Goal: Task Accomplishment & Management: Use online tool/utility

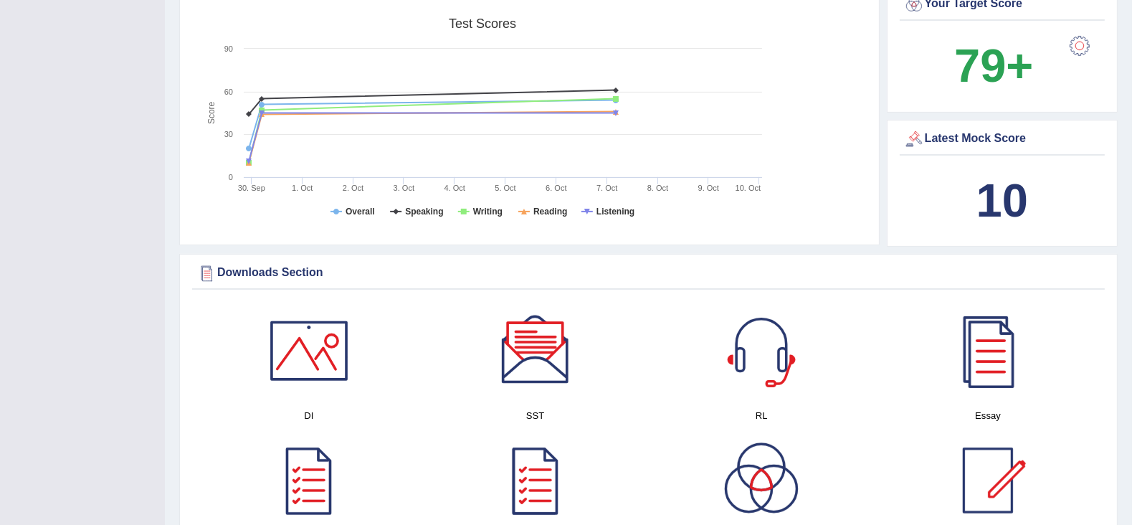
scroll to position [399, 0]
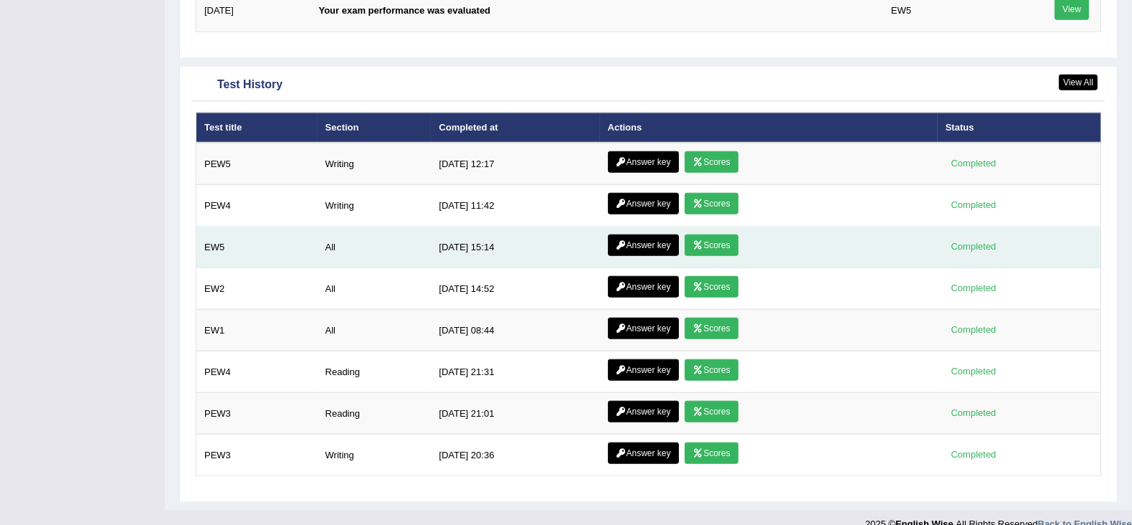
scroll to position [1935, 0]
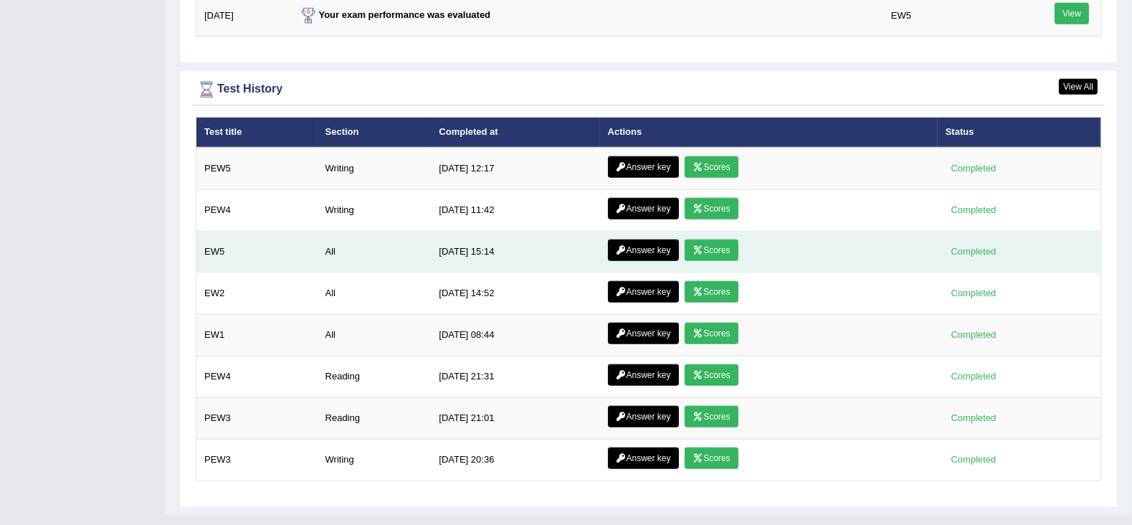
click at [719, 249] on link "Scores" at bounding box center [711, 250] width 53 height 22
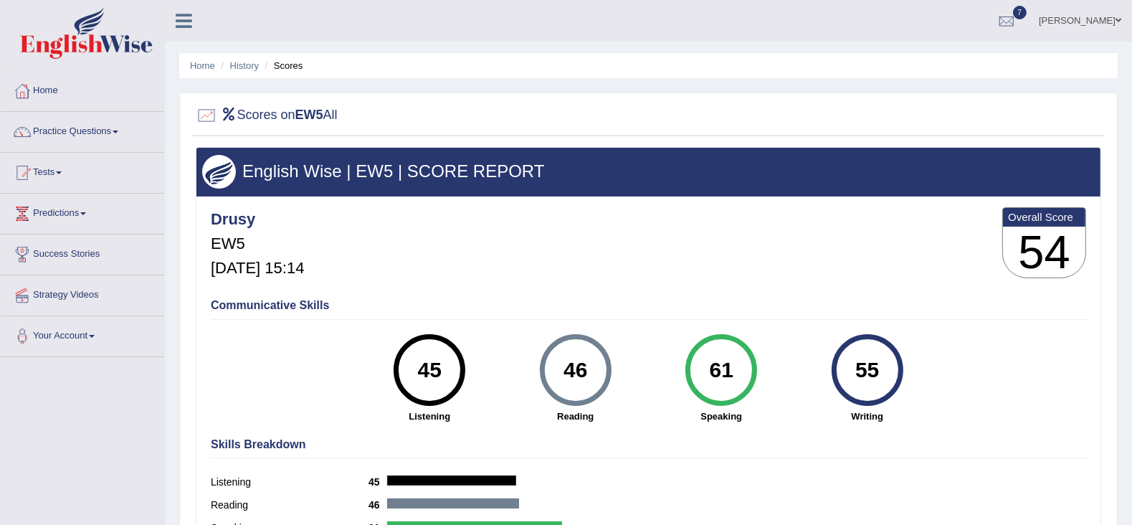
click at [100, 134] on link "Practice Questions" at bounding box center [82, 130] width 163 height 36
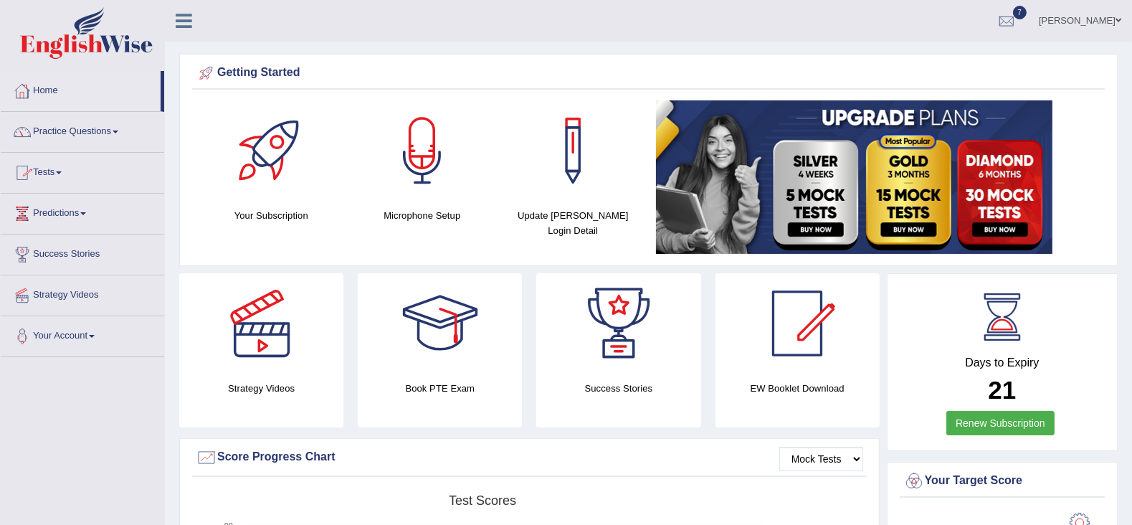
click at [61, 174] on link "Tests" at bounding box center [82, 171] width 163 height 36
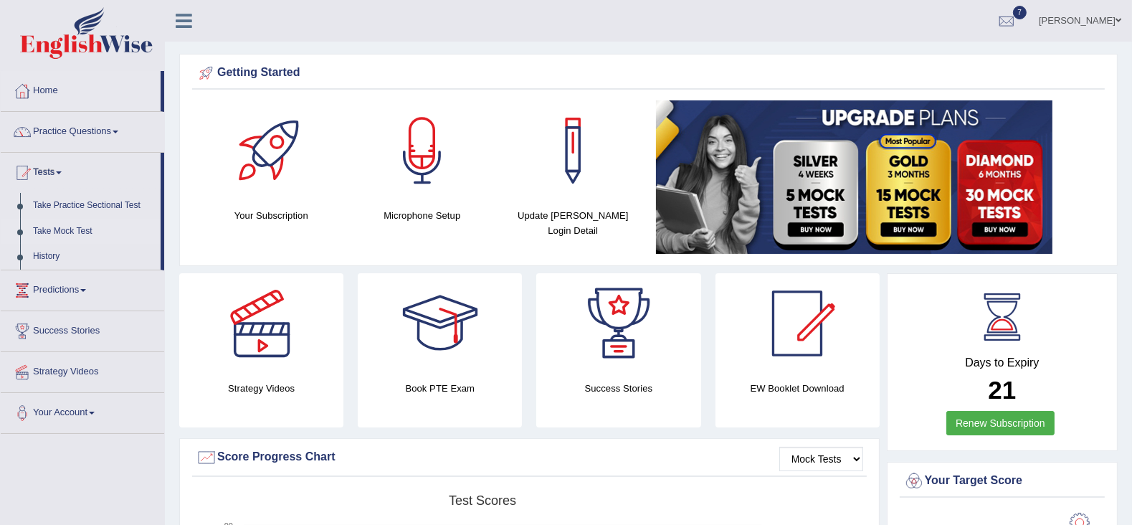
click at [61, 230] on link "Take Mock Test" at bounding box center [94, 232] width 134 height 26
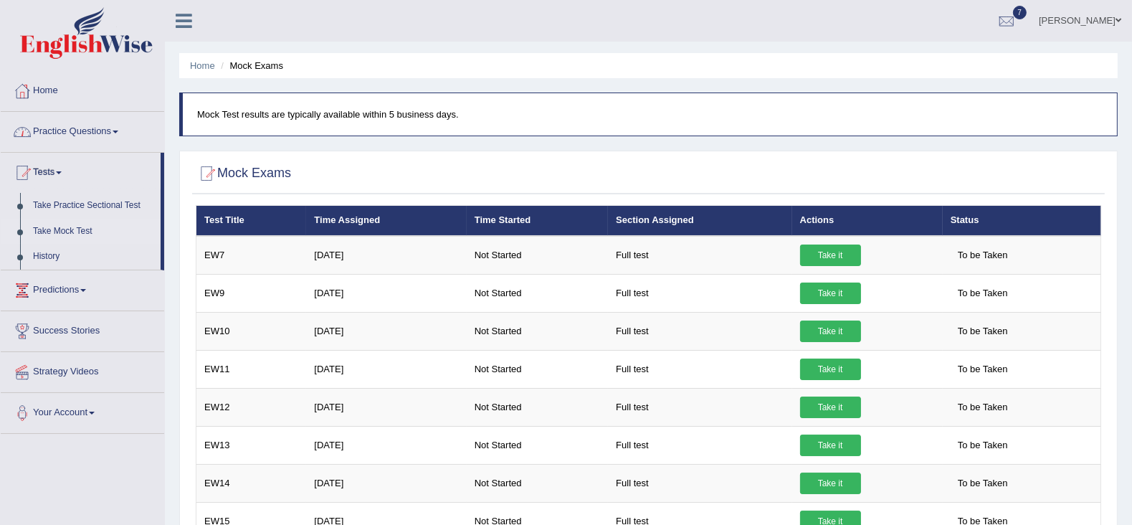
click at [77, 127] on link "Practice Questions" at bounding box center [82, 130] width 163 height 36
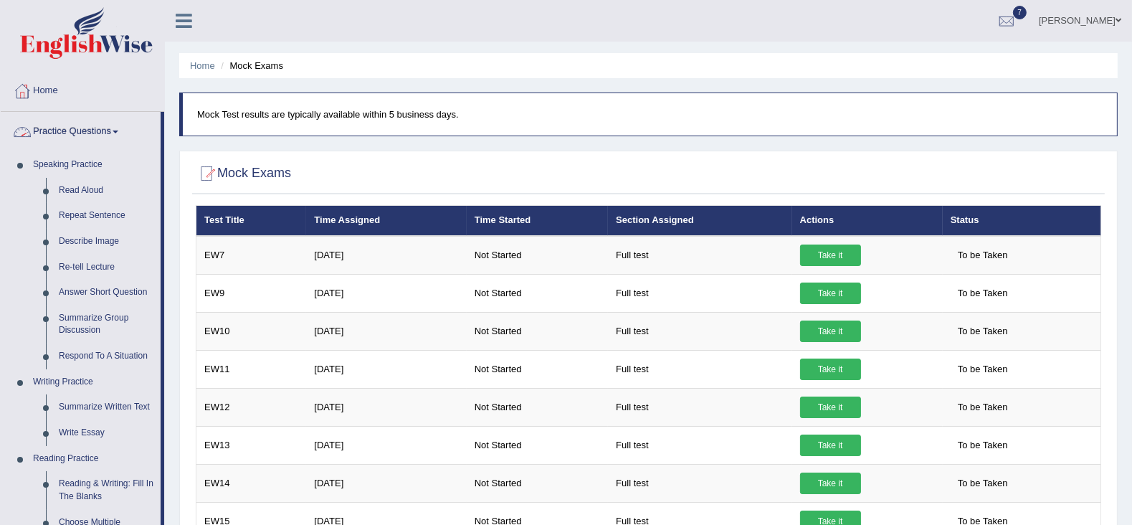
click at [65, 138] on link "Practice Questions" at bounding box center [81, 130] width 160 height 36
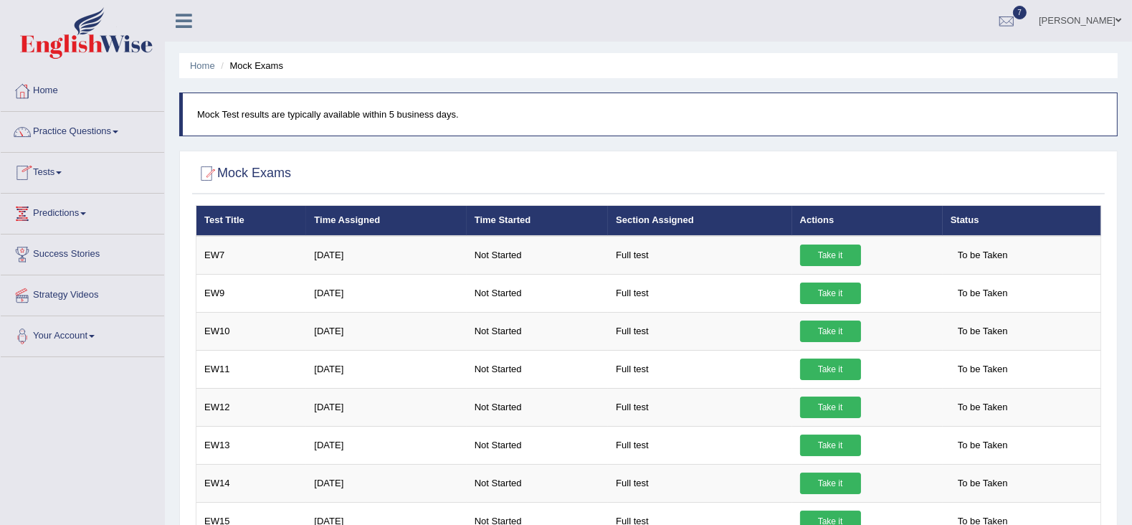
click at [52, 174] on link "Tests" at bounding box center [82, 171] width 163 height 36
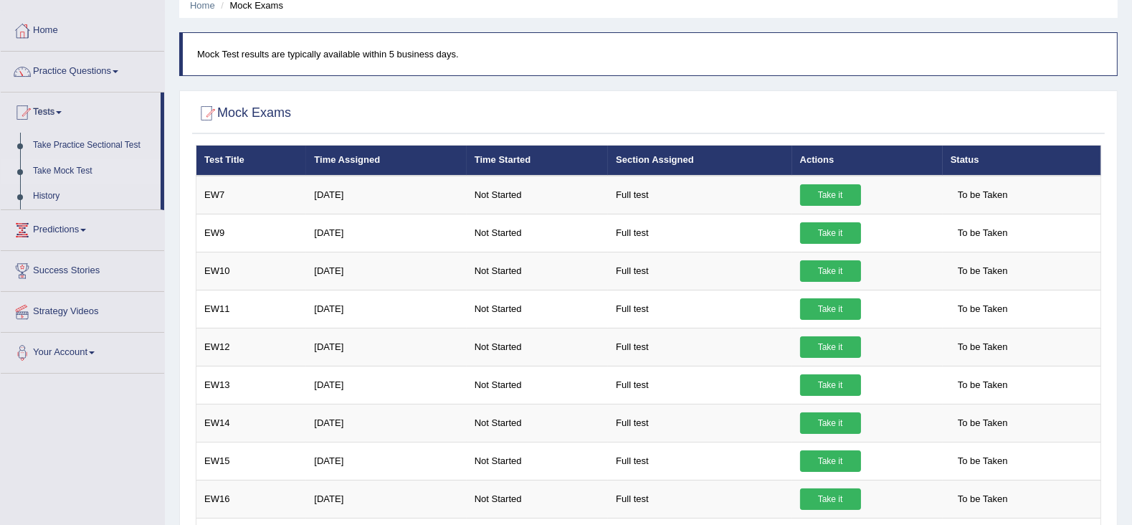
scroll to position [61, 0]
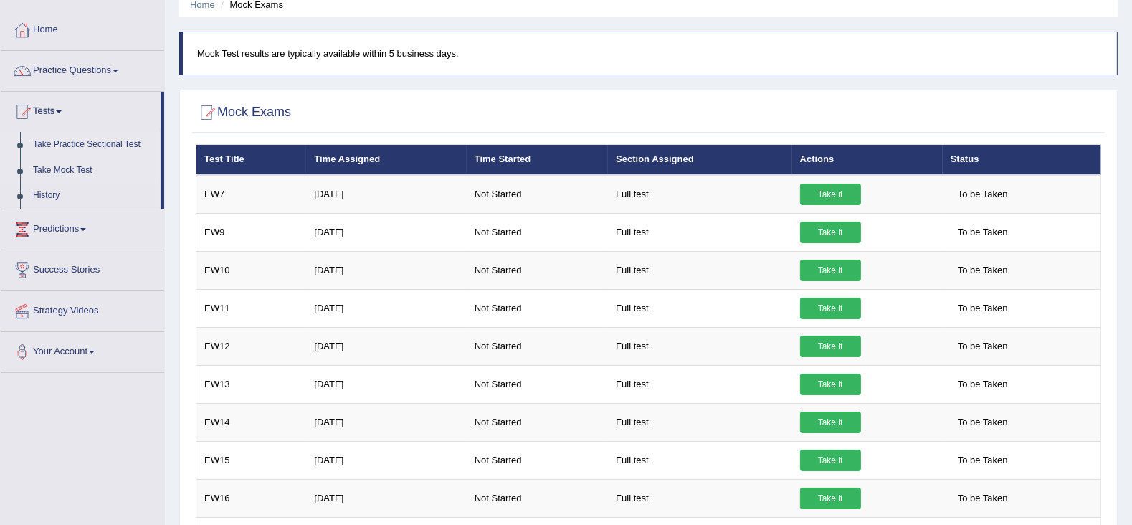
click at [65, 143] on link "Take Practice Sectional Test" at bounding box center [94, 145] width 134 height 26
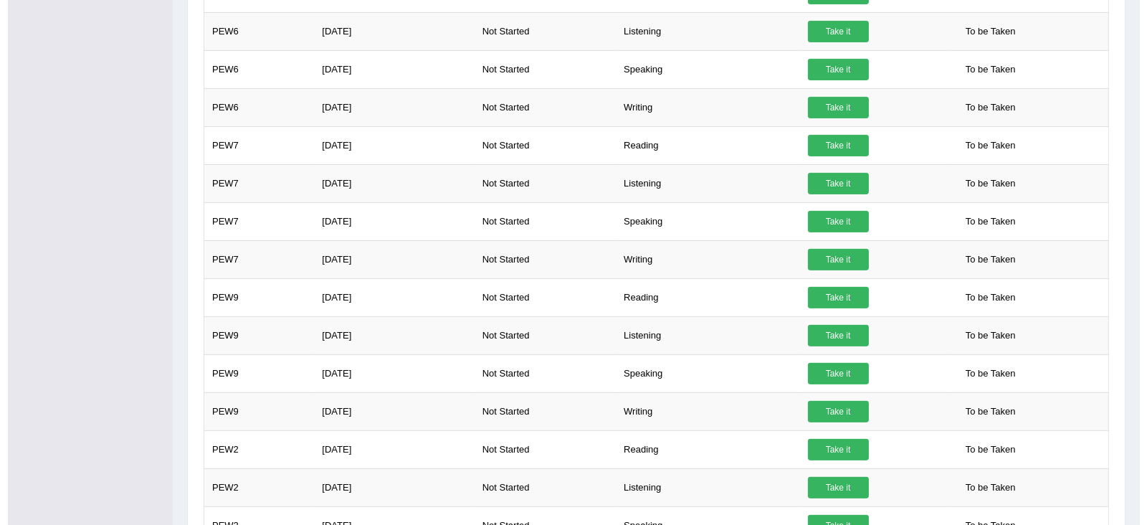
scroll to position [604, 0]
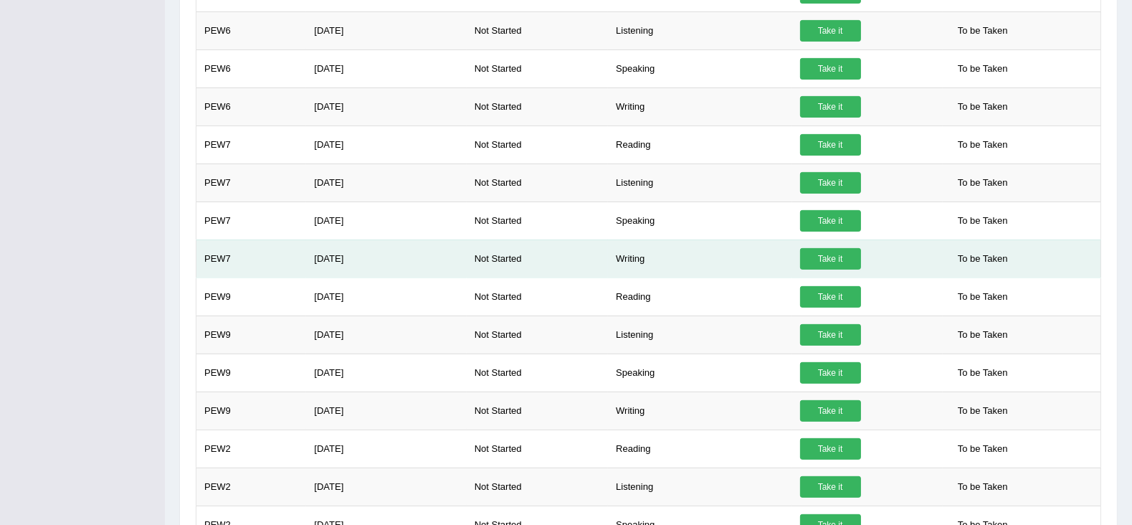
click at [832, 255] on link "Take it" at bounding box center [830, 259] width 61 height 22
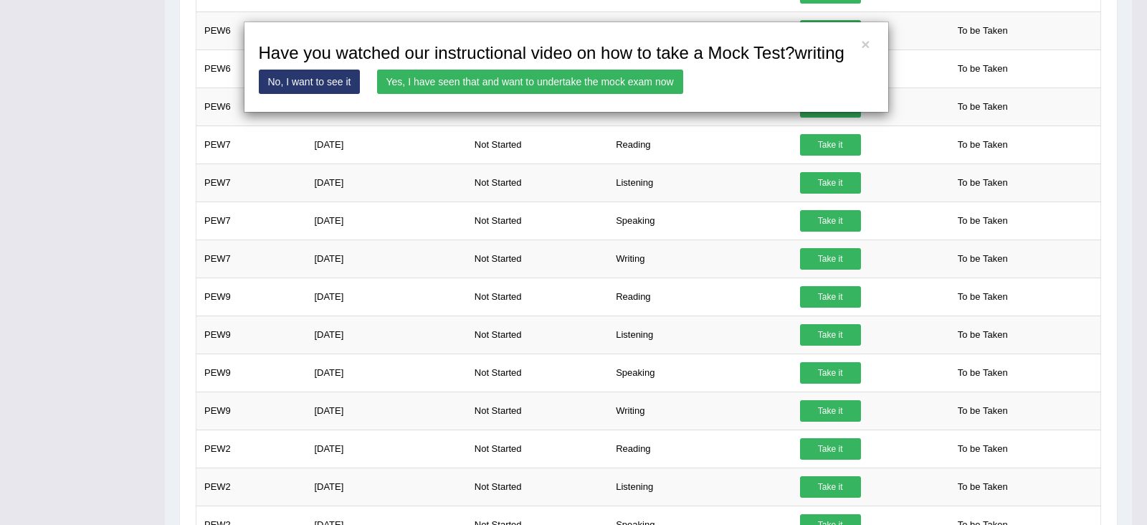
click at [506, 80] on link "Yes, I have seen that and want to undertake the mock exam now" at bounding box center [530, 82] width 306 height 24
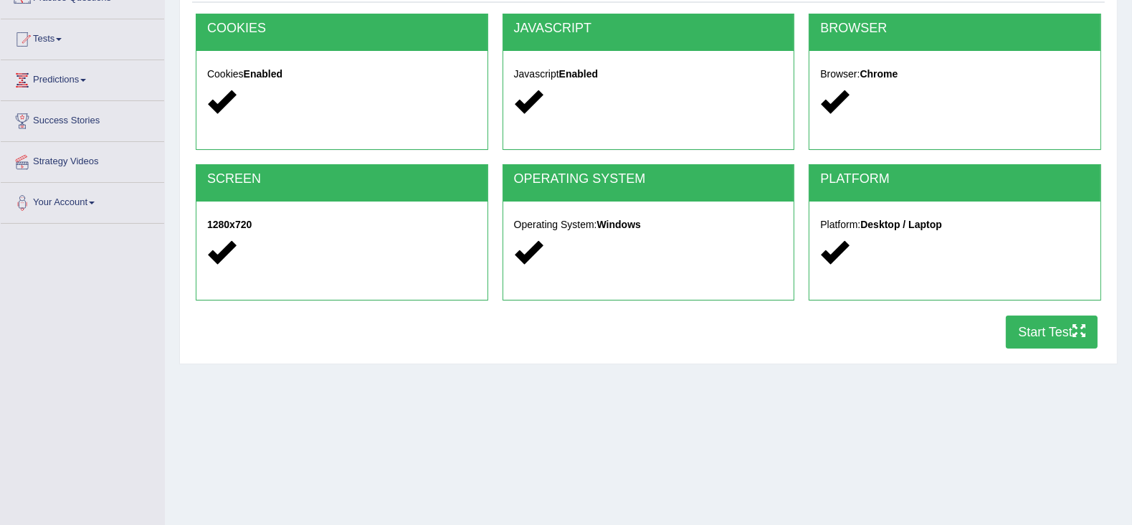
scroll to position [153, 0]
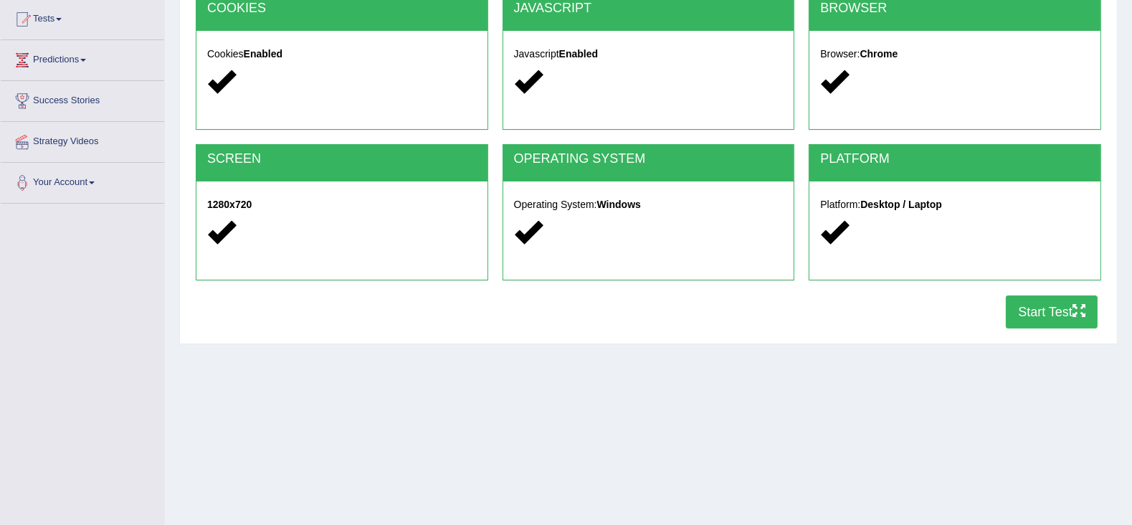
click at [1066, 306] on button "Start Test" at bounding box center [1052, 311] width 92 height 33
